Goal: Book appointment/travel/reservation

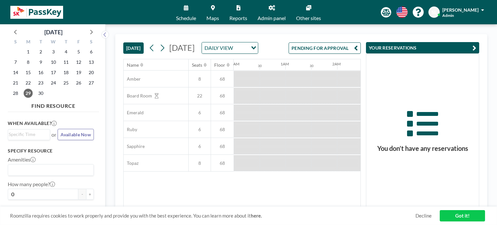
scroll to position [0, 517]
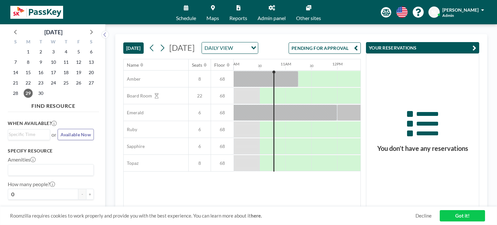
click at [476, 47] on icon "button" at bounding box center [474, 48] width 4 height 8
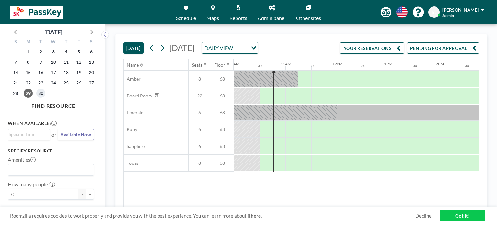
click at [43, 94] on span "30" at bounding box center [40, 93] width 9 height 9
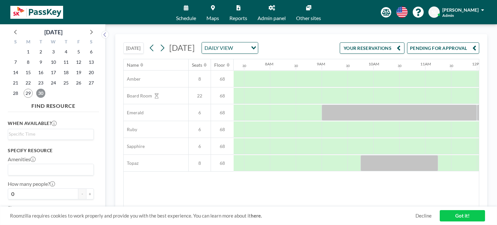
scroll to position [0, 388]
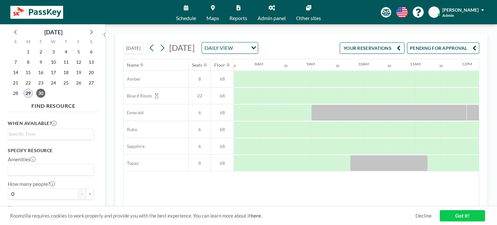
click at [29, 94] on span "29" at bounding box center [28, 93] width 9 height 9
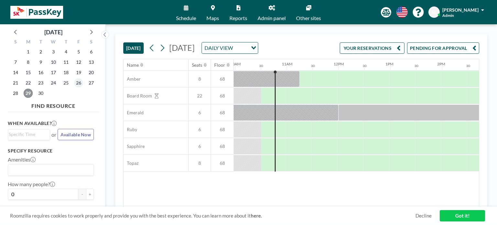
scroll to position [0, 517]
click at [83, 83] on div "26" at bounding box center [78, 83] width 13 height 10
click at [64, 83] on span "25" at bounding box center [65, 82] width 9 height 9
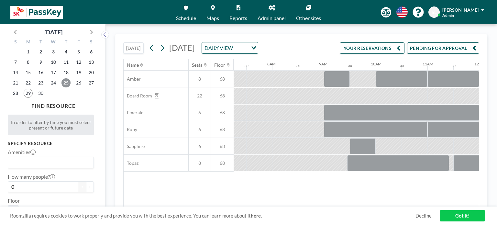
scroll to position [0, 388]
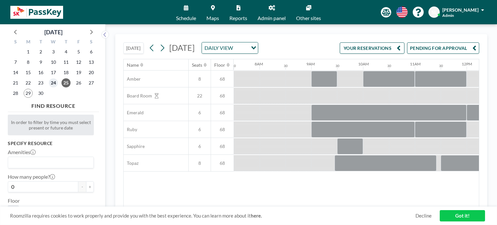
click at [54, 84] on span "24" at bounding box center [53, 82] width 9 height 9
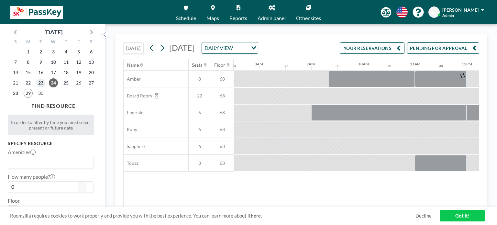
click at [38, 83] on span "23" at bounding box center [40, 82] width 9 height 9
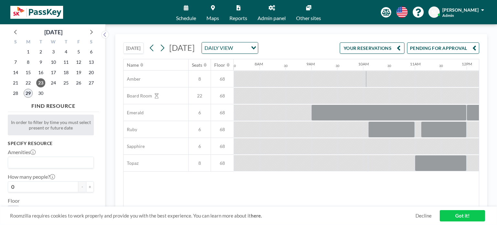
click at [28, 95] on span "29" at bounding box center [28, 93] width 9 height 9
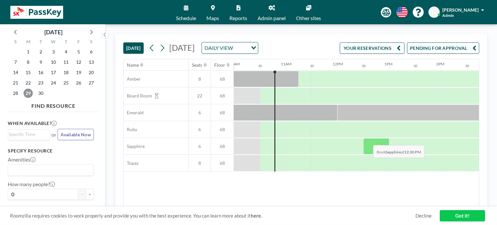
scroll to position [0, 517]
click at [81, 84] on span "26" at bounding box center [78, 82] width 9 height 9
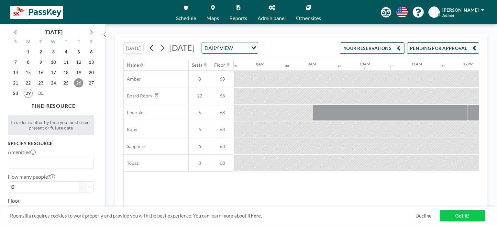
scroll to position [0, 388]
click at [66, 84] on span "25" at bounding box center [65, 82] width 9 height 9
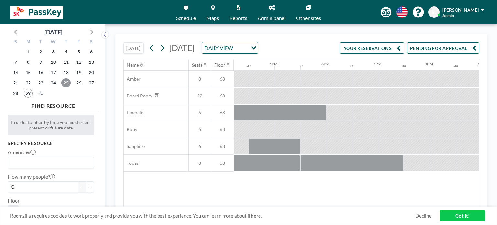
scroll to position [0, 793]
